Goal: Contribute content: Contribute content

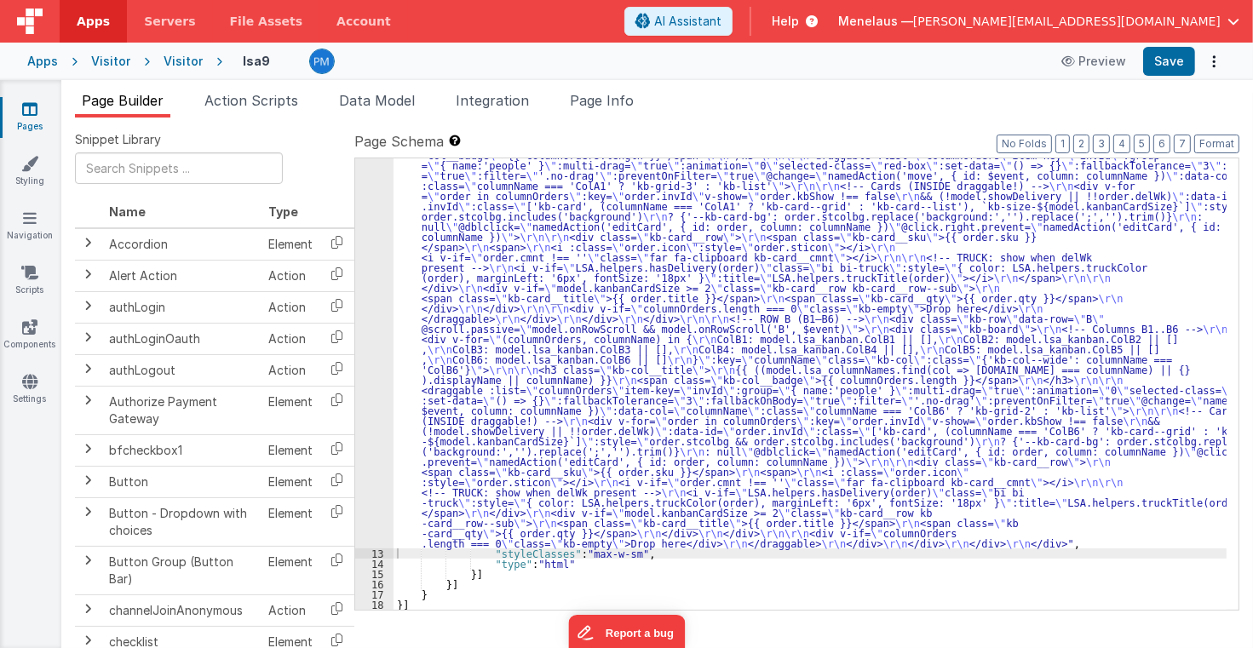
scroll to position [1480, 0]
click at [591, 106] on span "Page Info" at bounding box center [602, 100] width 64 height 17
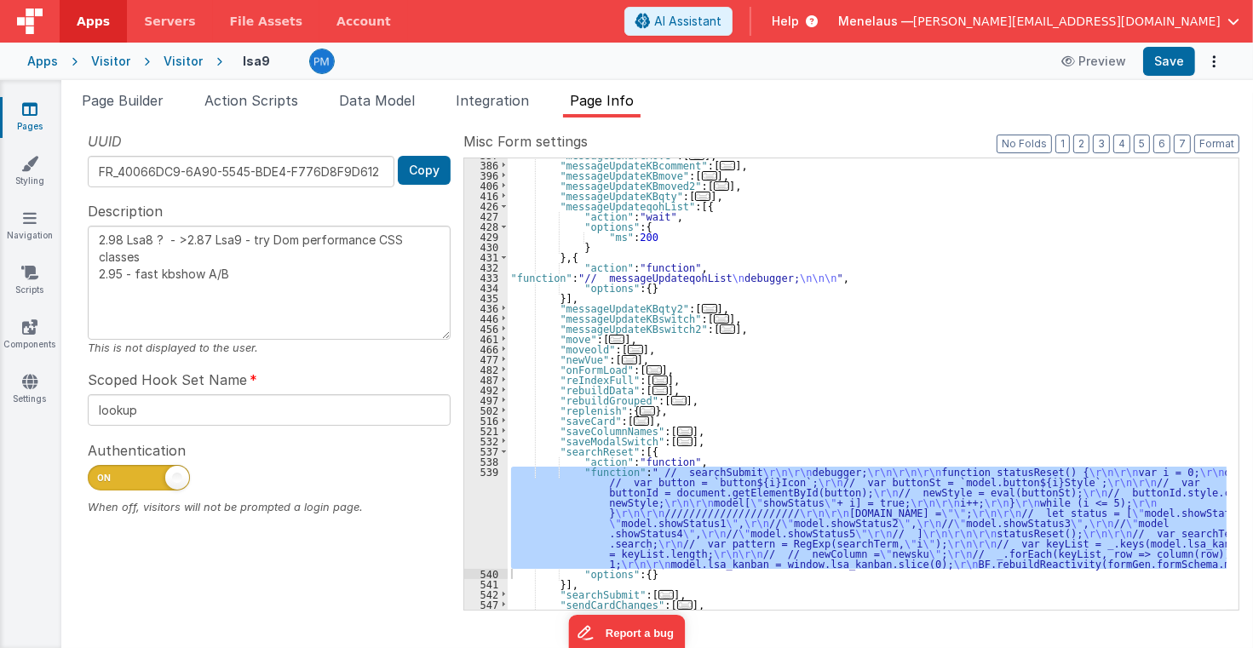
scroll to position [3872, 0]
click at [1107, 145] on button "3" at bounding box center [1101, 144] width 17 height 19
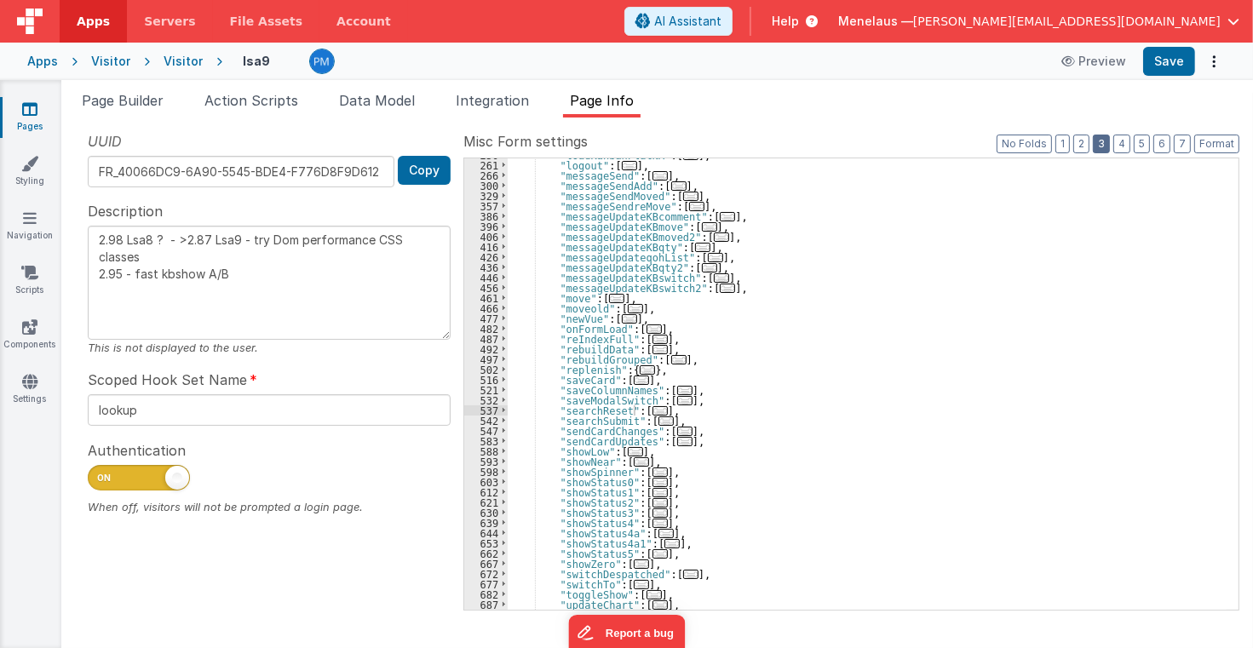
scroll to position [346, 0]
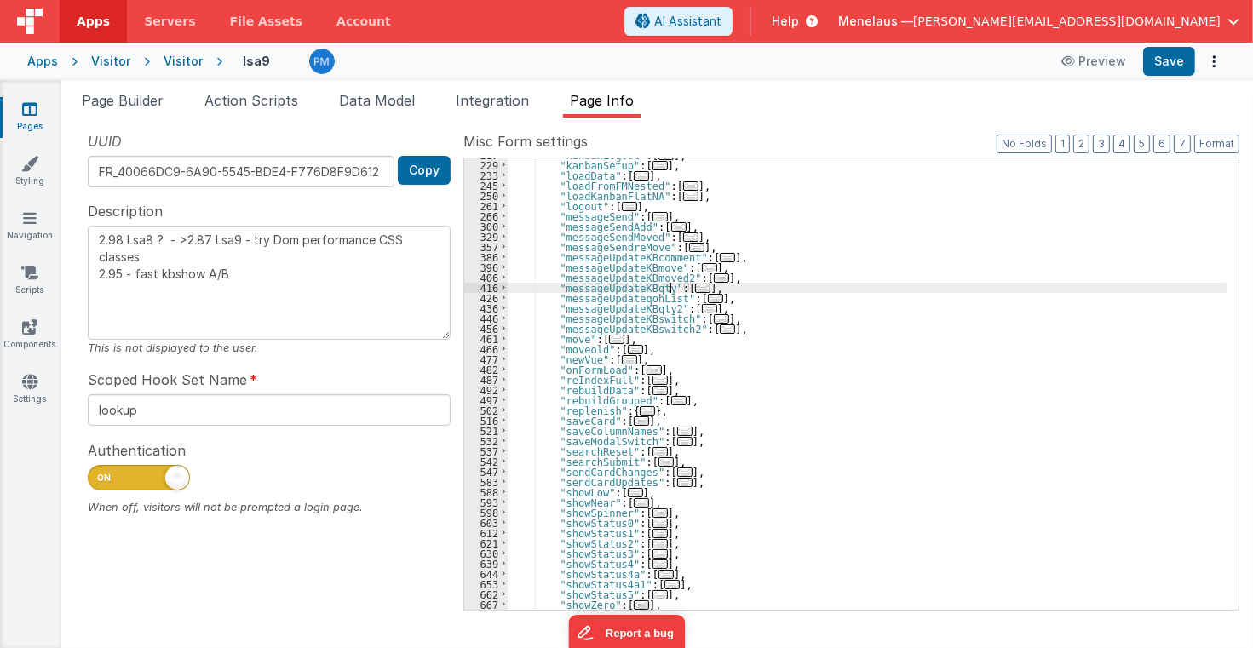
click at [695, 288] on span "..." at bounding box center [702, 288] width 15 height 9
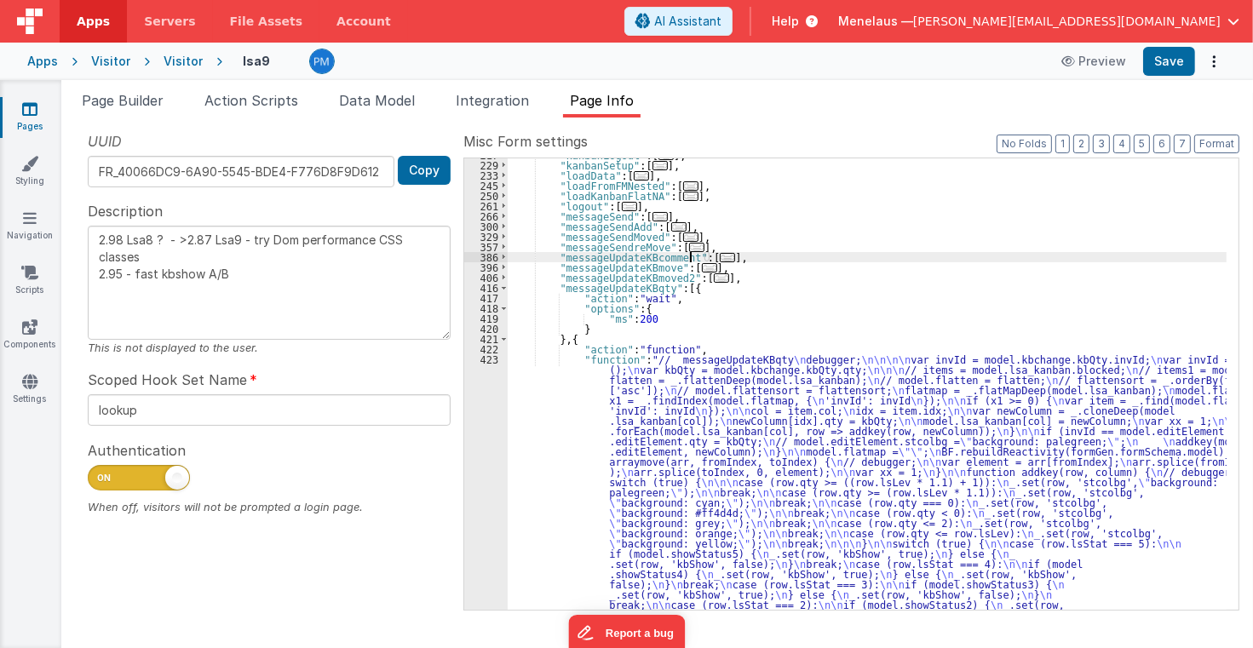
click at [720, 256] on span "..." at bounding box center [727, 257] width 15 height 9
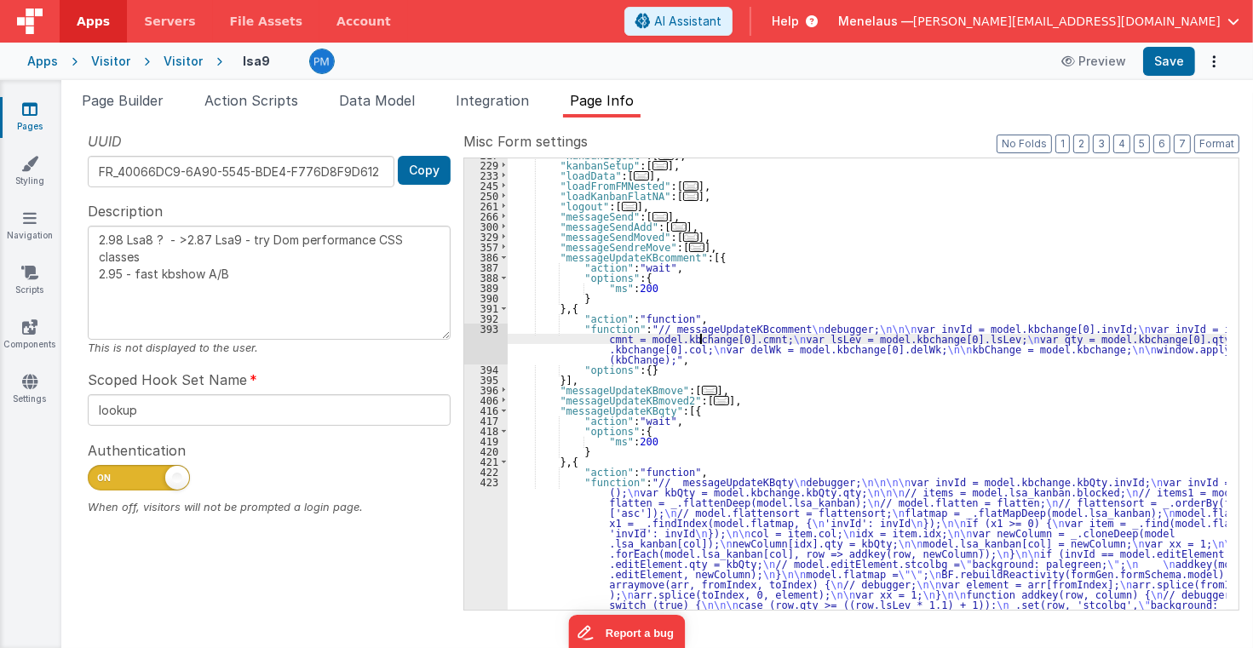
click at [698, 341] on div ""kanbanLogout" : [ ... ] , "kanbanSetup" : [ ... ] , "loadData" : [ ... ] , "lo…" at bounding box center [868, 539] width 720 height 779
click at [476, 350] on div "393" at bounding box center [485, 344] width 43 height 41
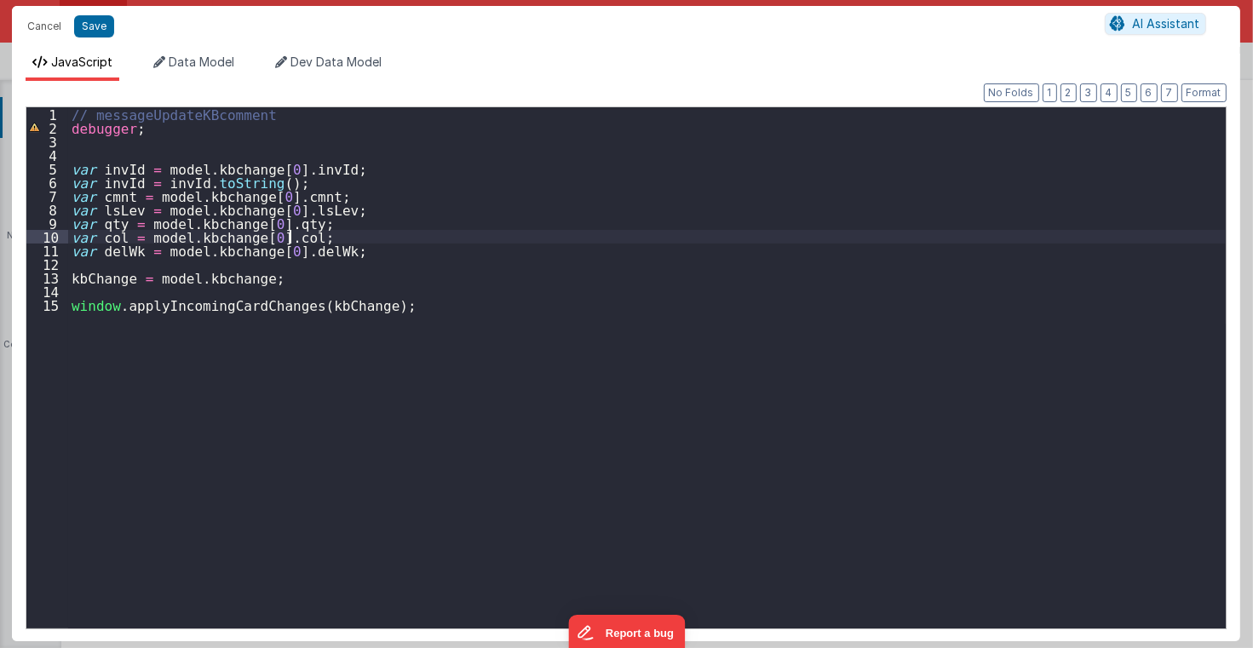
click at [537, 235] on div "// messageUpdateKBcomment debugger ; var invId = model . kbchange [ 0 ] . invId…" at bounding box center [647, 381] width 1158 height 549
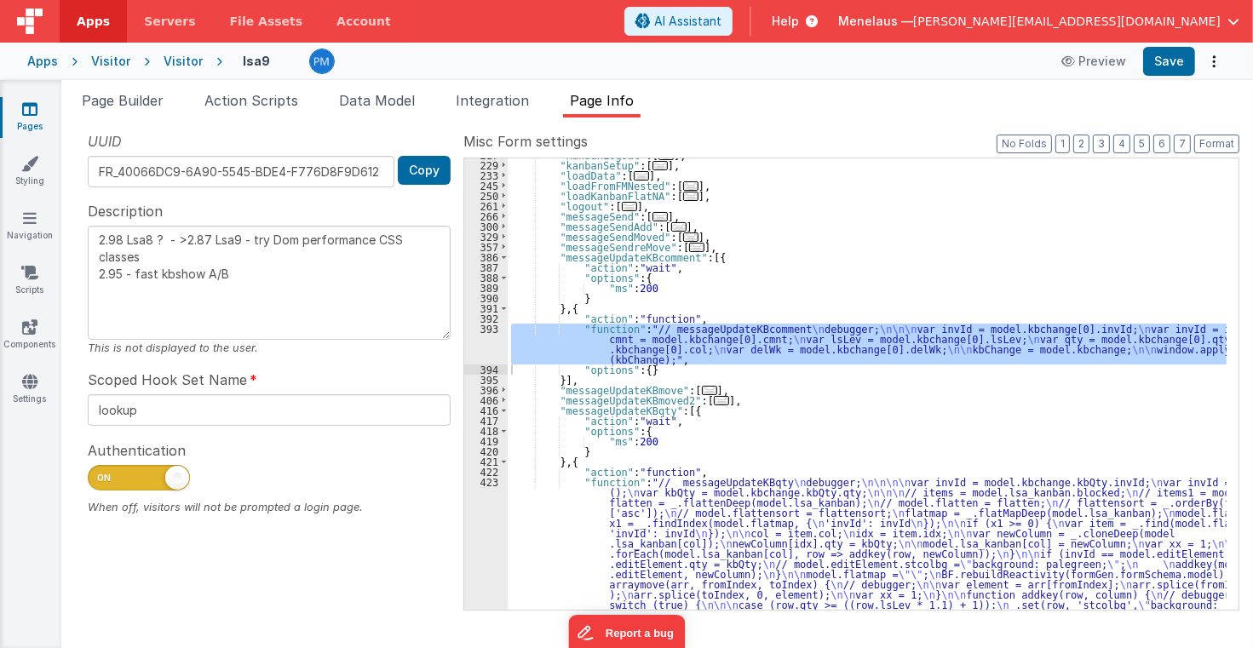
scroll to position [468, 0]
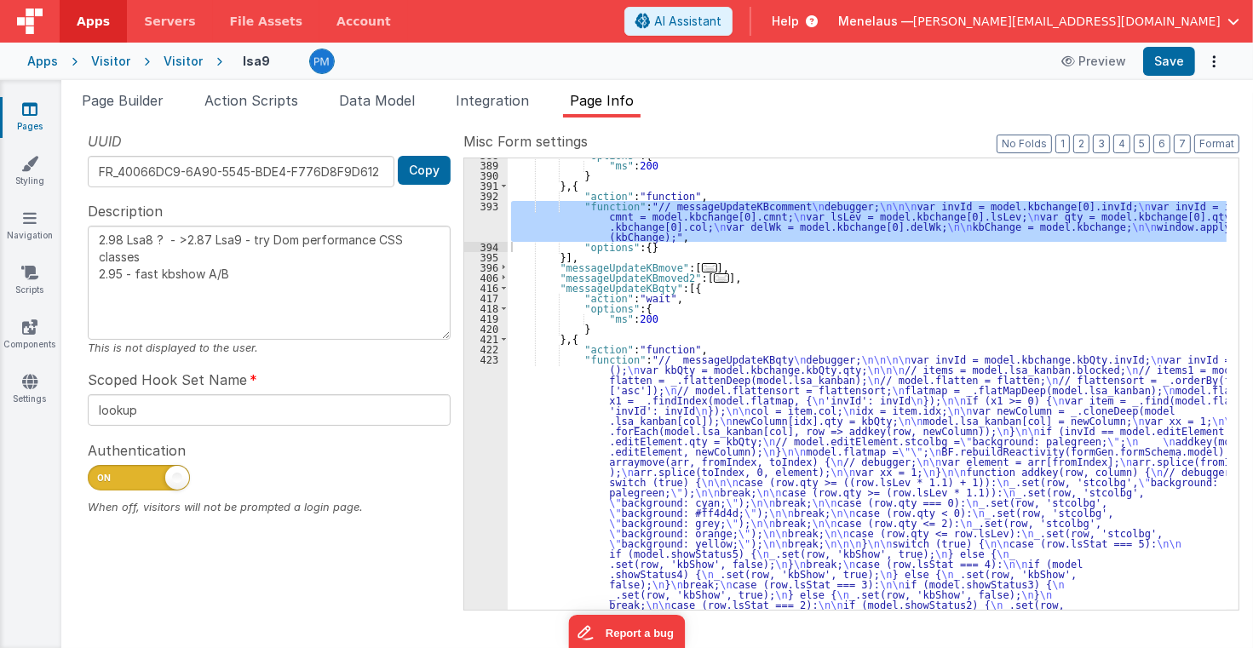
click at [654, 434] on div ""options" : { "ms" : 200 } } , { "action" : "function" , "function" : "// messa…" at bounding box center [868, 539] width 720 height 779
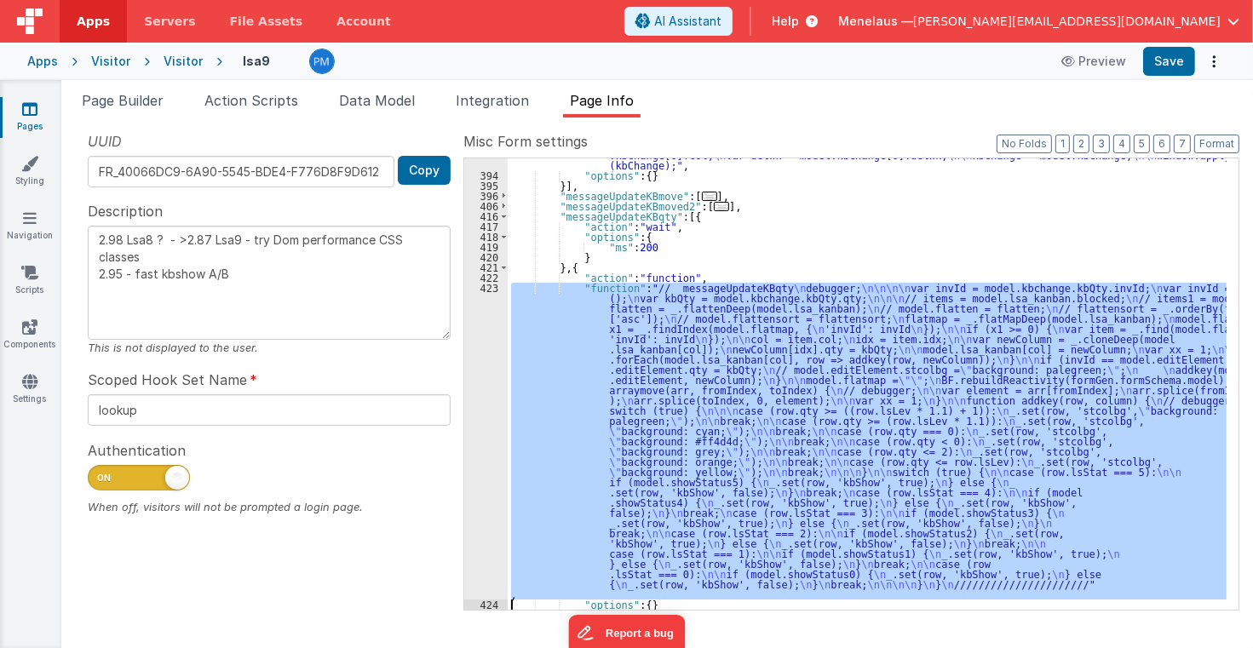
scroll to position [540, 0]
click at [487, 458] on div "423" at bounding box center [485, 441] width 43 height 317
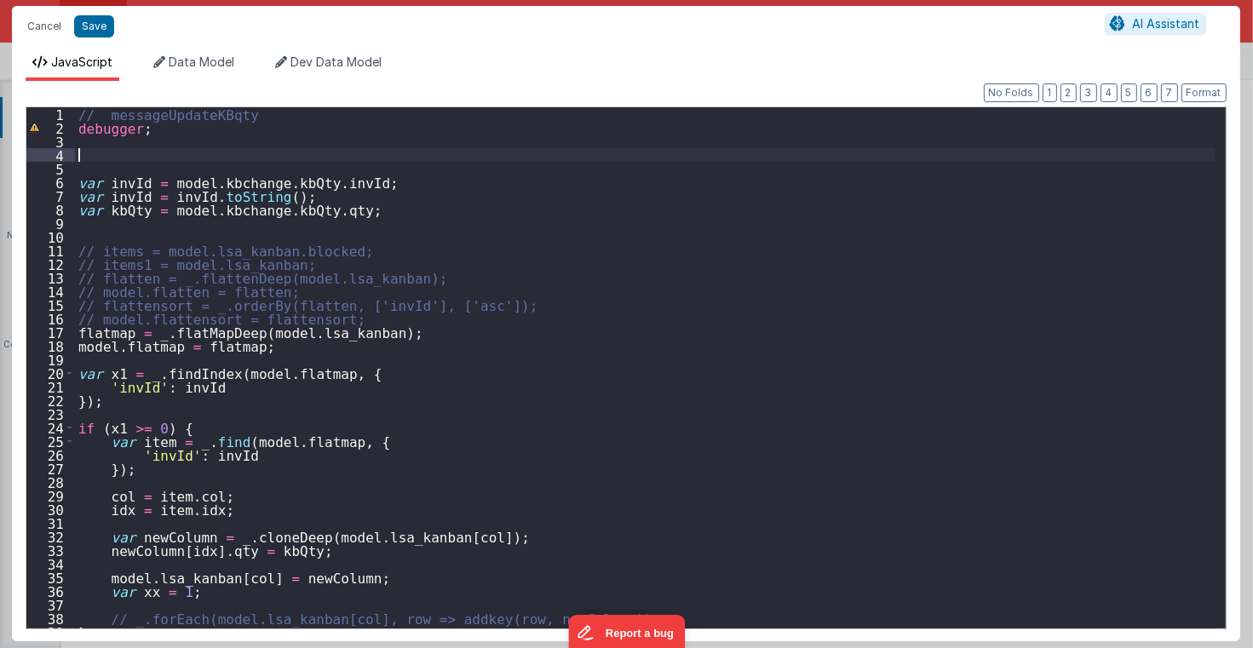
click at [125, 158] on div "// messageUpdateKBqty debugger ; var invId = model . kbchange . kbQty . invId ;…" at bounding box center [645, 381] width 1141 height 549
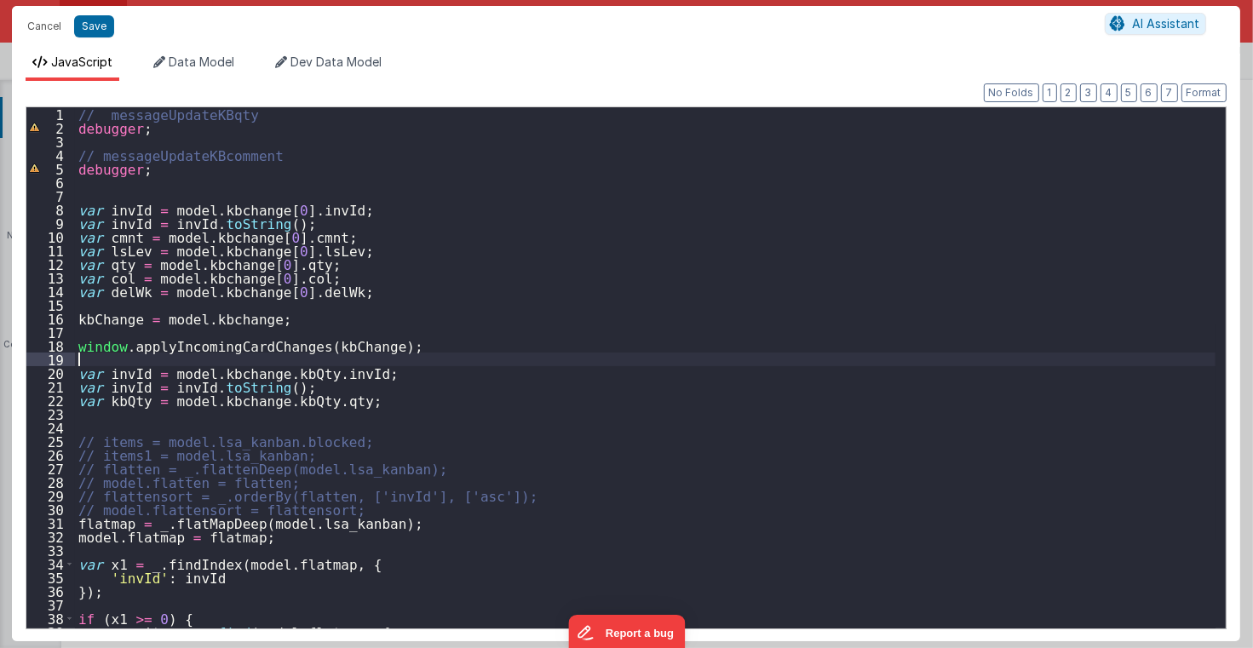
click at [135, 361] on div "// messageUpdateKBqty debugger ; // messageUpdateKBcomment debugger ; var invId…" at bounding box center [645, 381] width 1141 height 549
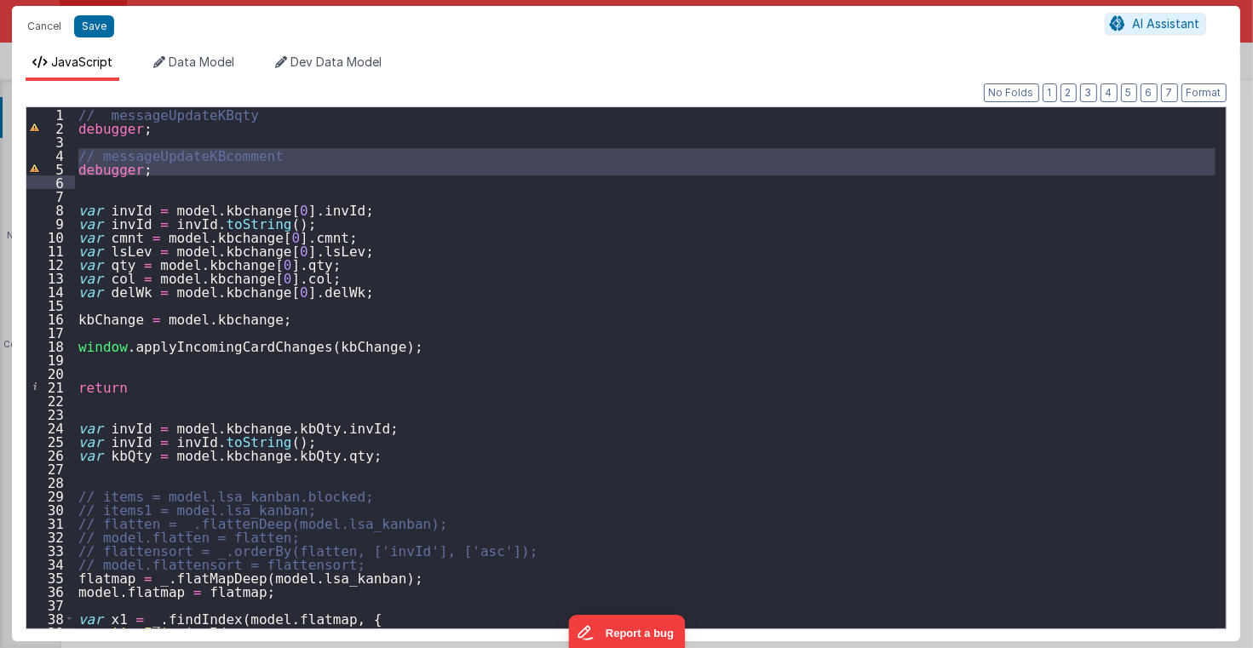
drag, startPoint x: 78, startPoint y: 151, endPoint x: 185, endPoint y: 176, distance: 110.3
click at [185, 176] on div "// messageUpdateKBqty debugger ; // messageUpdateKBcomment debugger ; var invId…" at bounding box center [645, 381] width 1141 height 549
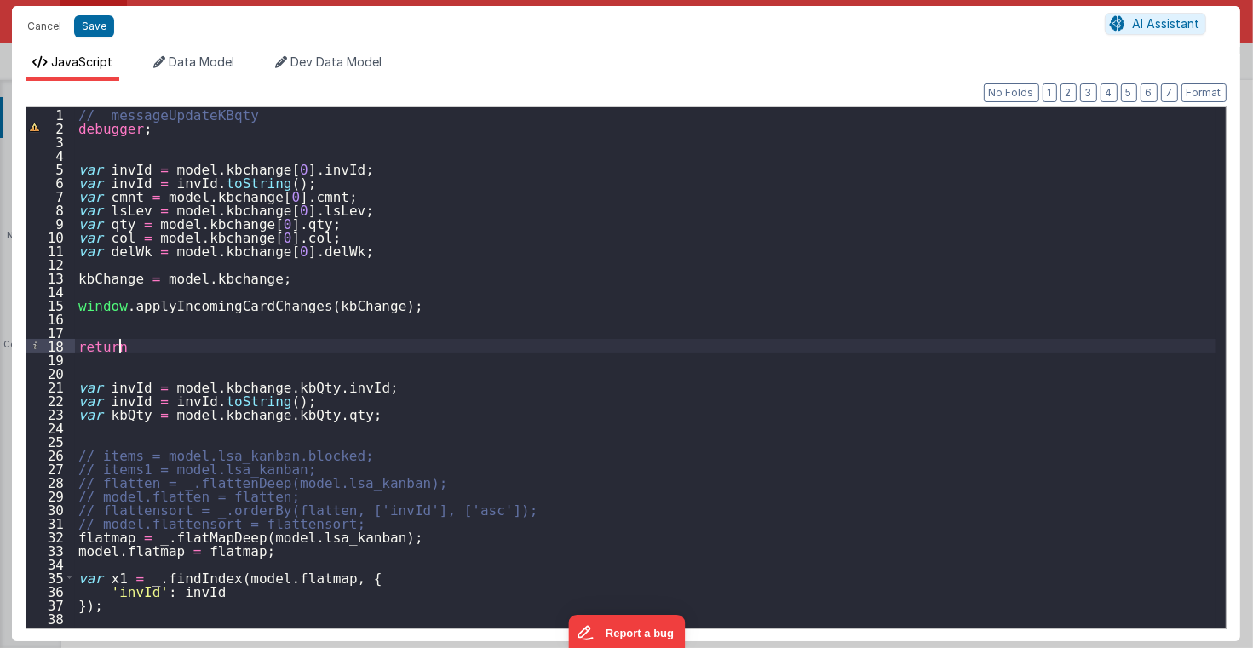
click at [139, 348] on div "// messageUpdateKBqty debugger ; var invId = model . kbchange [ 0 ] . invId ; v…" at bounding box center [645, 381] width 1141 height 549
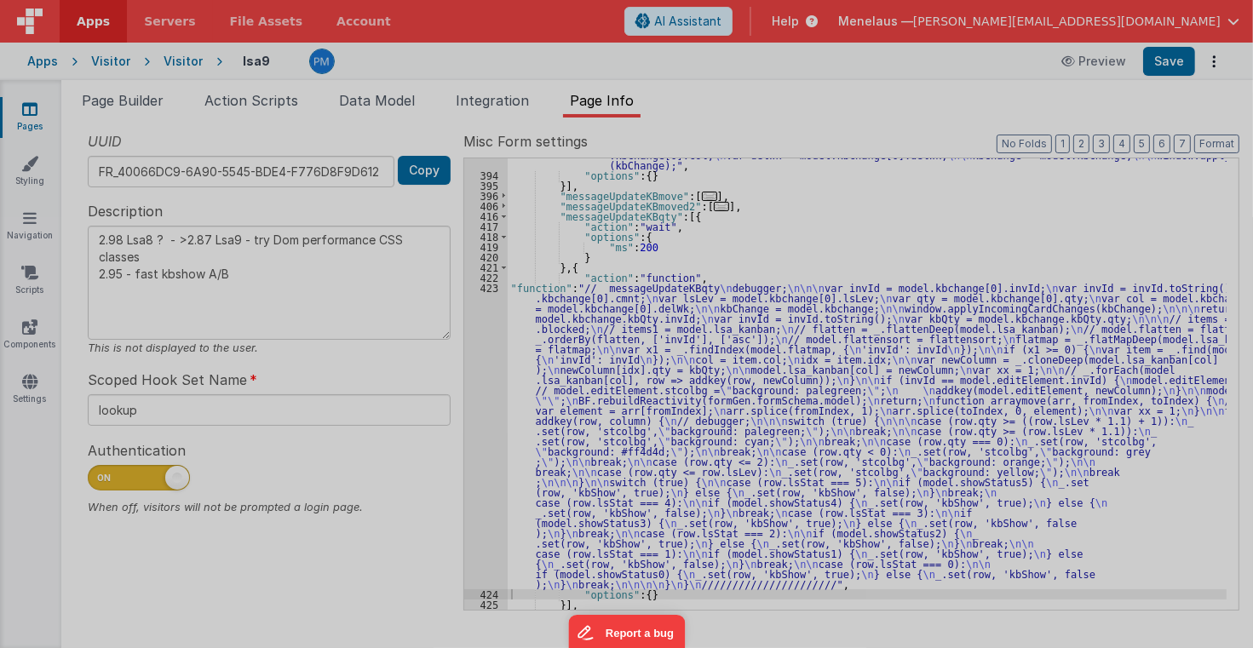
type textarea "2.98 Lsa8 ? - >2.87 Lsa9 - try Dom performance CSS classes 2.95 - fast kbshow A…"
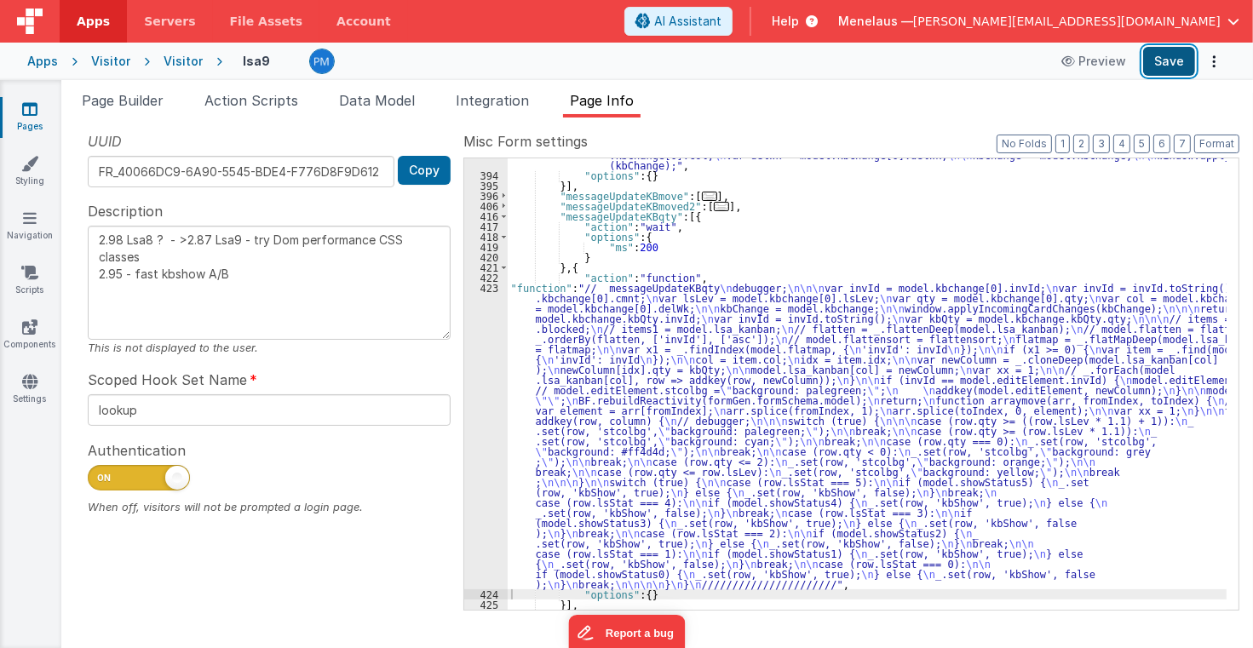
click at [1161, 61] on button "Save" at bounding box center [1169, 61] width 52 height 29
